Goal: Information Seeking & Learning: Find specific fact

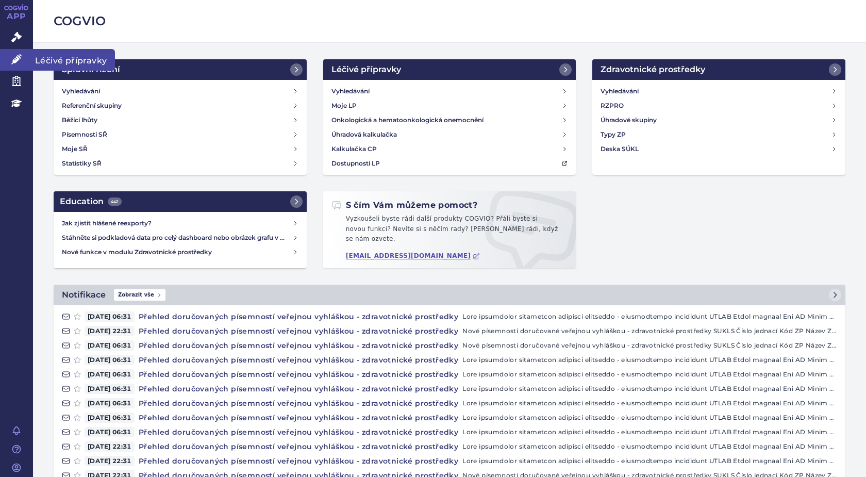
click at [56, 56] on span "Léčivé přípravky" at bounding box center [74, 60] width 82 height 22
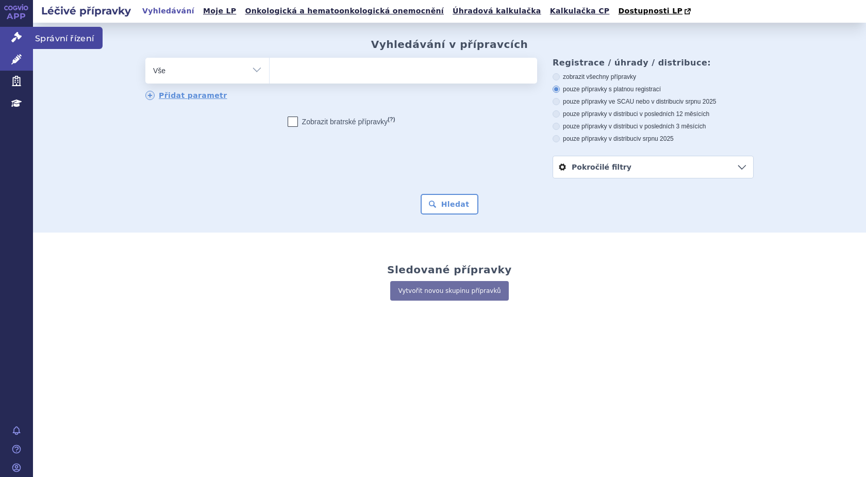
click at [69, 30] on span "Správní řízení" at bounding box center [68, 38] width 70 height 22
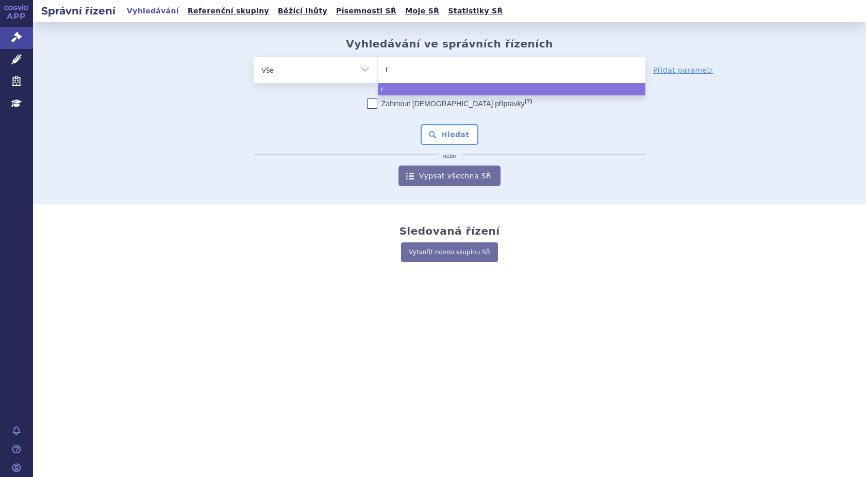
type input "ry"
type input "ryb"
type input "rybr"
type input "rybre"
type input "rybrev"
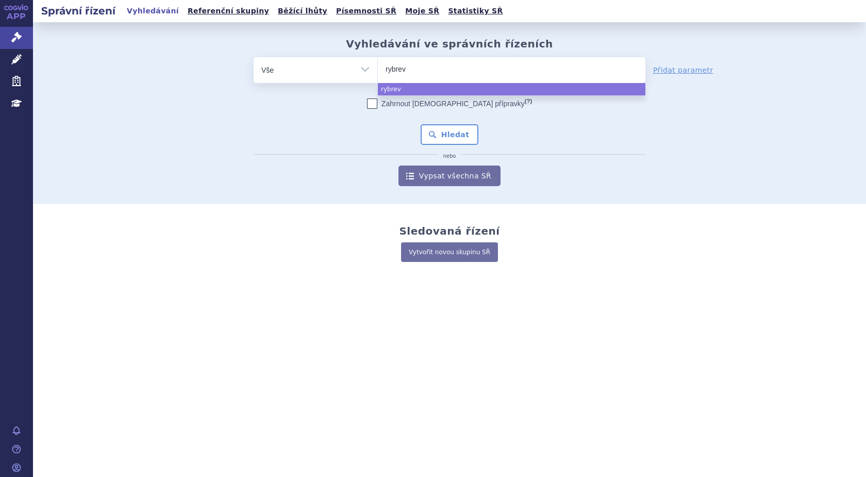
type input "rybreva"
type input "rybrevan"
type input "rybrevant"
select select "rybrevant"
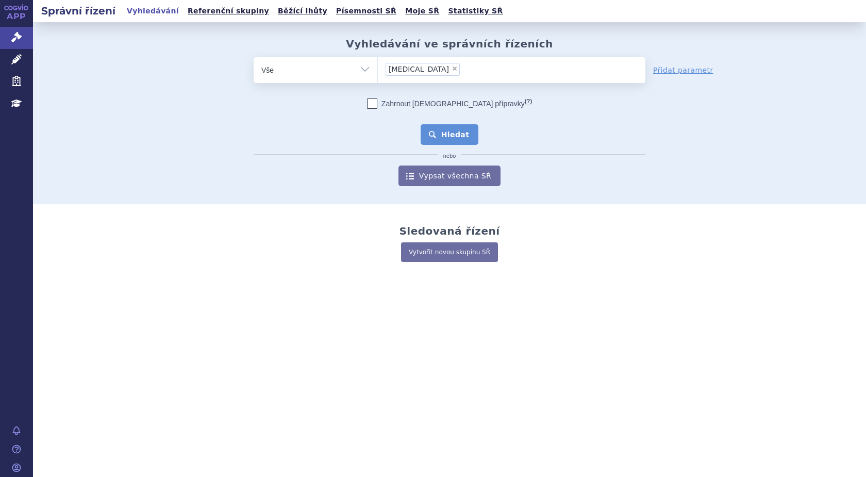
click at [443, 134] on button "Hledat" at bounding box center [449, 134] width 58 height 21
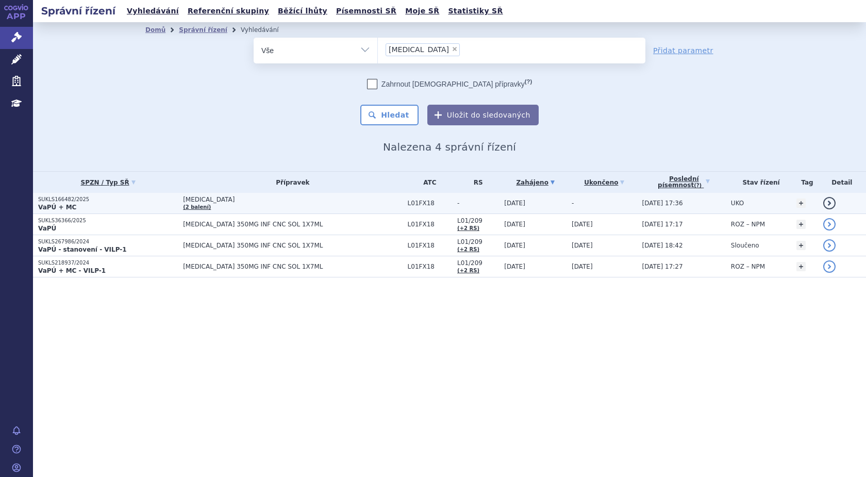
click at [66, 201] on p "SUKLS166482/2025" at bounding box center [108, 199] width 140 height 7
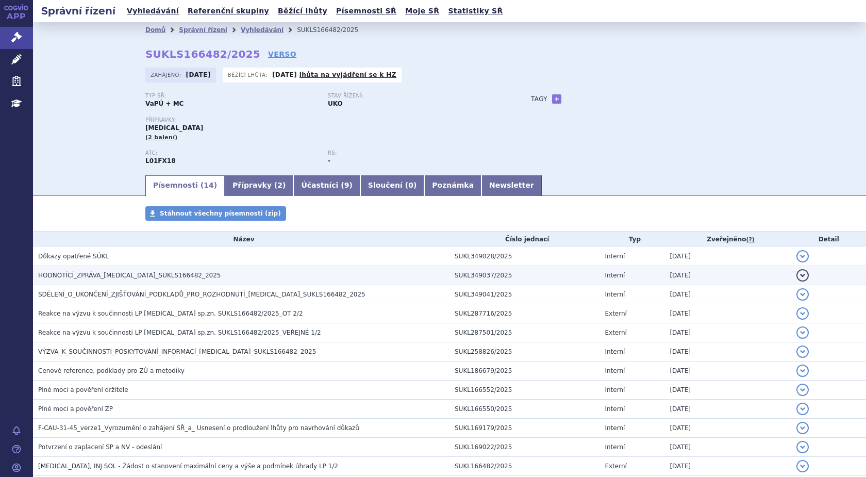
click at [143, 275] on span "HODNOTÍCÍ_ZPRÁVA_[MEDICAL_DATA]_SUKLS166482_2025" at bounding box center [129, 275] width 183 height 7
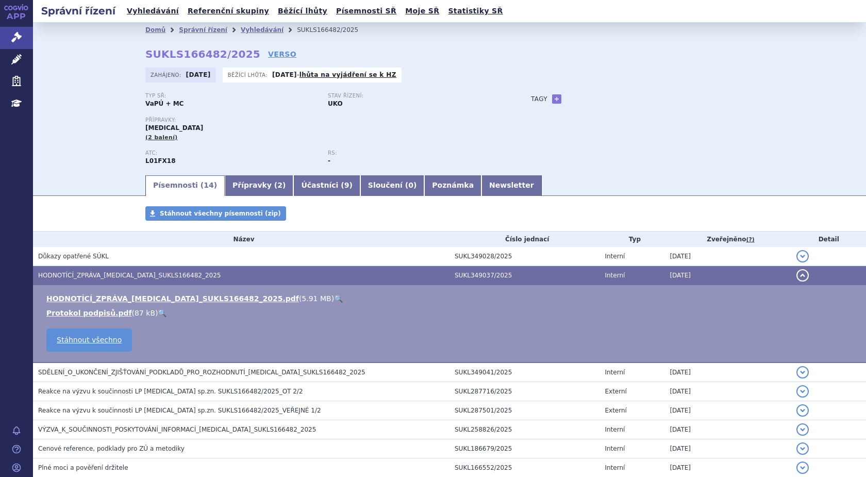
click at [334, 299] on link "🔍" at bounding box center [338, 298] width 9 height 8
click at [241, 27] on link "Vyhledávání" at bounding box center [262, 29] width 43 height 7
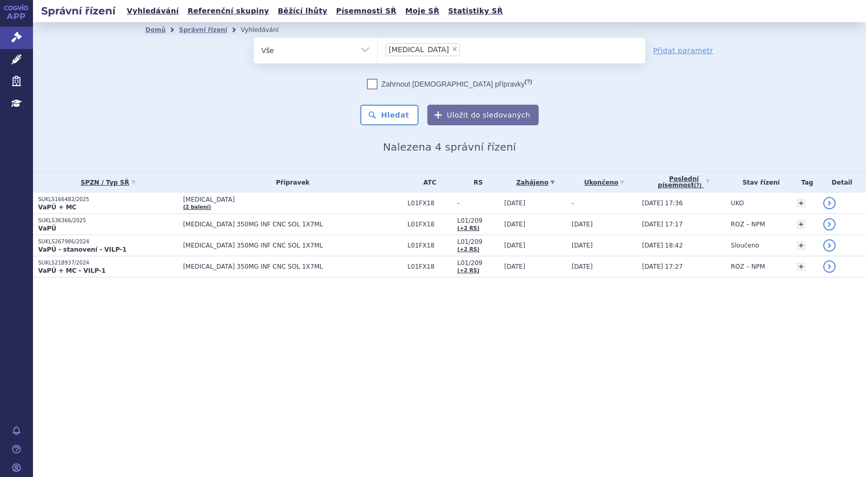
drag, startPoint x: 425, startPoint y: 47, endPoint x: 420, endPoint y: 81, distance: 33.8
click at [451, 47] on span "×" at bounding box center [454, 49] width 6 height 6
click at [378, 47] on select "rybrevant" at bounding box center [377, 50] width 1 height 26
select select
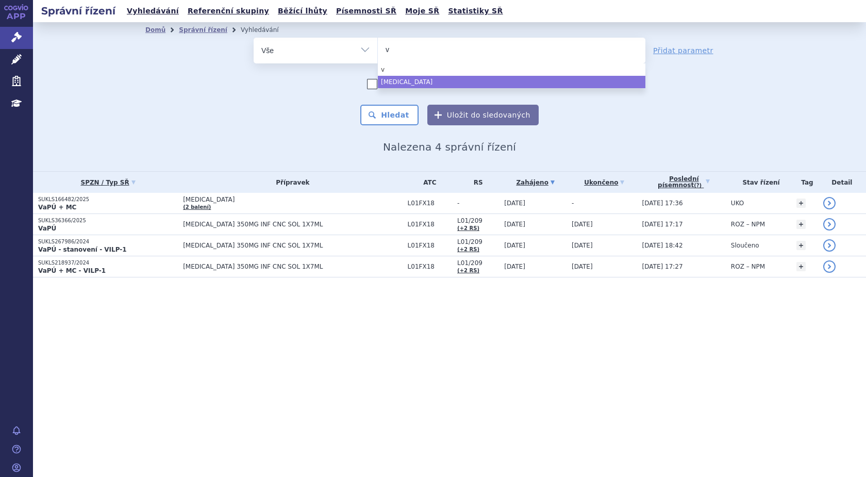
type input "vy"
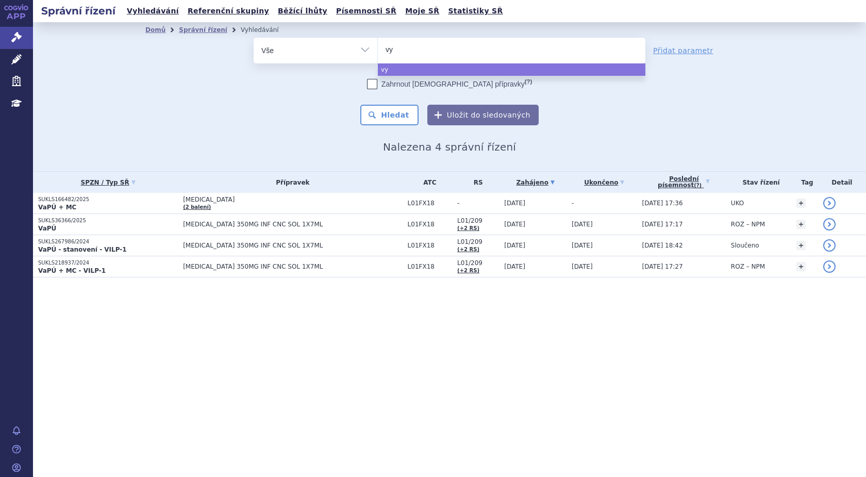
type input "vyl"
type input "vylo"
type input "vyloy"
select select "vyloy"
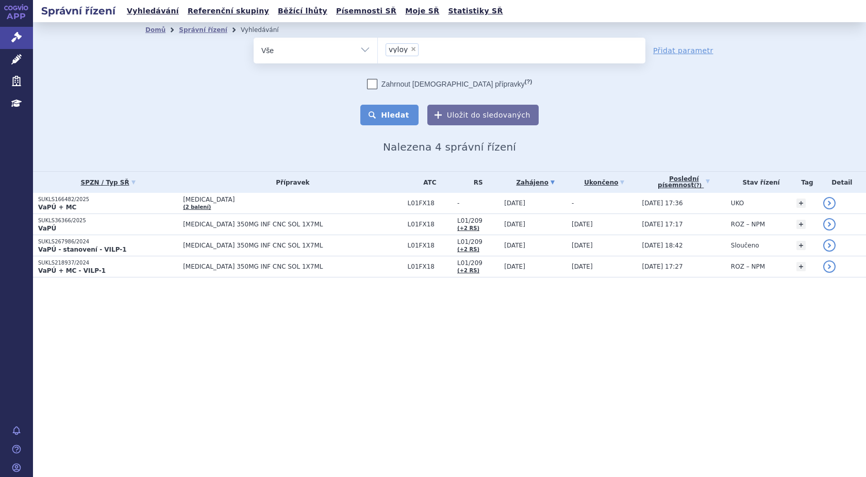
click at [401, 121] on button "Hledat" at bounding box center [389, 115] width 58 height 21
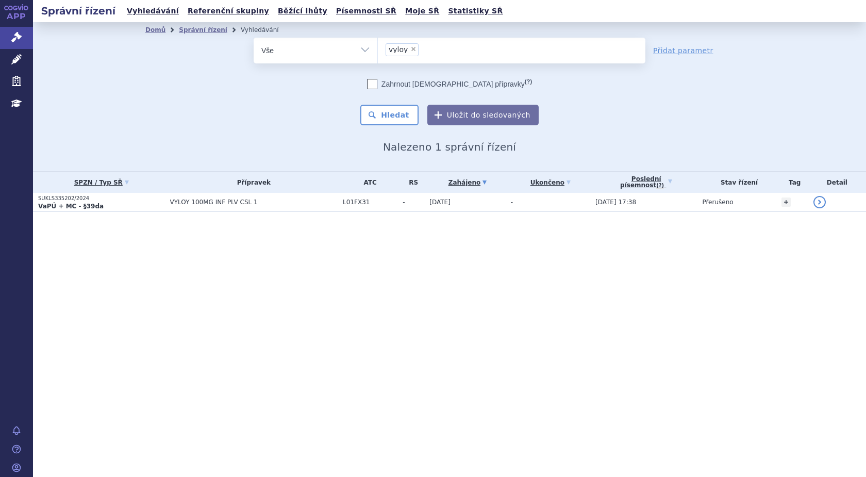
click at [78, 207] on strong "VaPÚ + MC - §39da" at bounding box center [70, 205] width 65 height 7
